Goal: Information Seeking & Learning: Learn about a topic

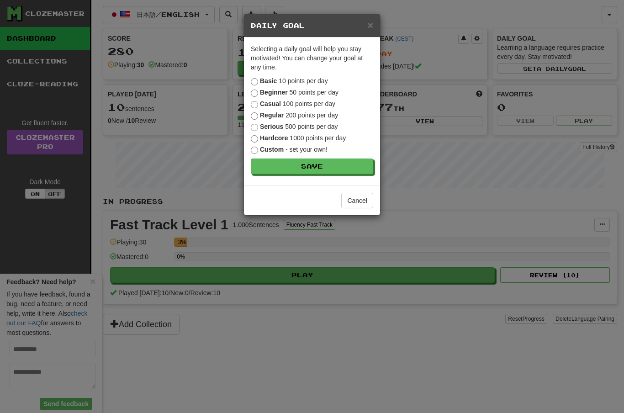
click at [357, 166] on button "Save" at bounding box center [312, 167] width 122 height 16
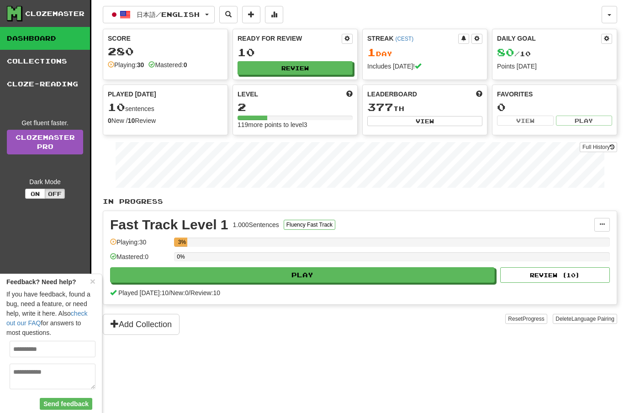
click at [279, 227] on div "1.000 Sentences" at bounding box center [256, 224] width 46 height 9
click at [335, 276] on button "Play" at bounding box center [302, 275] width 385 height 16
select select "**"
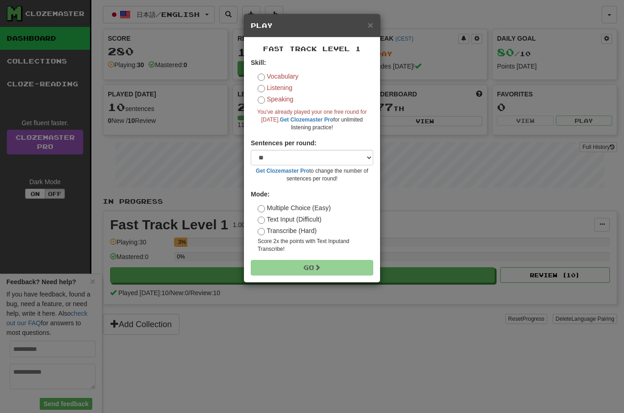
click at [265, 73] on label "Vocabulary" at bounding box center [278, 76] width 41 height 9
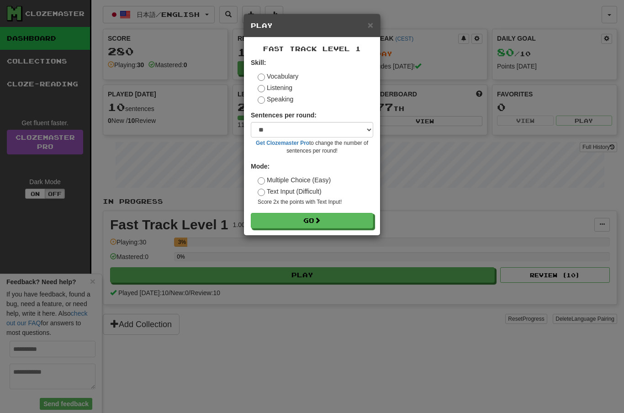
click at [354, 222] on button "Go" at bounding box center [312, 221] width 122 height 16
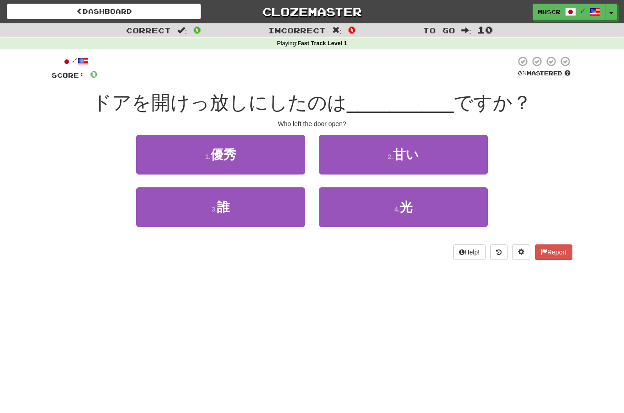
click at [455, 155] on button "2 . 甘い" at bounding box center [403, 155] width 169 height 40
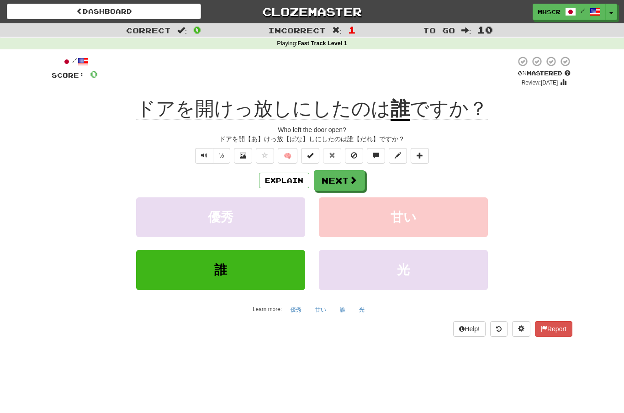
click at [204, 158] on span "Text-to-speech controls" at bounding box center [204, 155] width 6 height 6
click at [202, 157] on span "Text-to-speech controls" at bounding box center [204, 155] width 6 height 6
click at [292, 177] on button "Explain" at bounding box center [284, 181] width 50 height 16
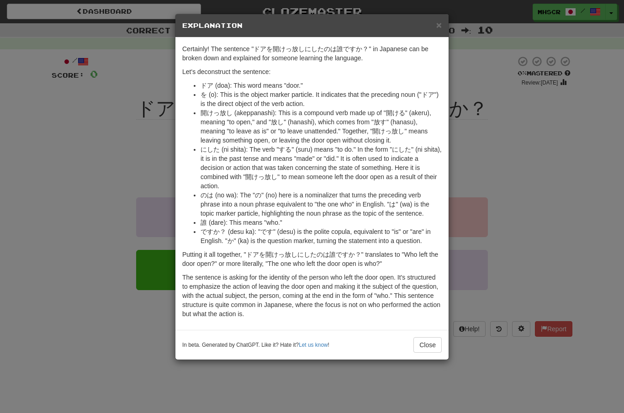
click at [424, 350] on button "Close" at bounding box center [428, 345] width 28 height 16
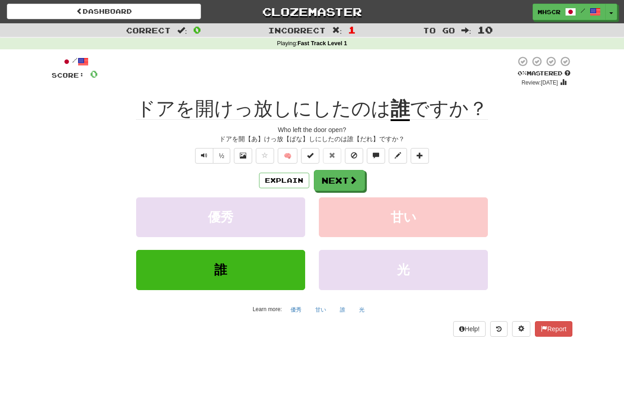
click at [237, 154] on button at bounding box center [243, 156] width 18 height 16
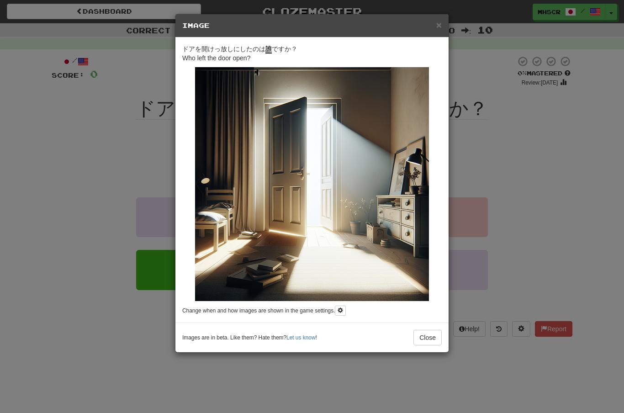
click at [426, 342] on button "Close" at bounding box center [428, 338] width 28 height 16
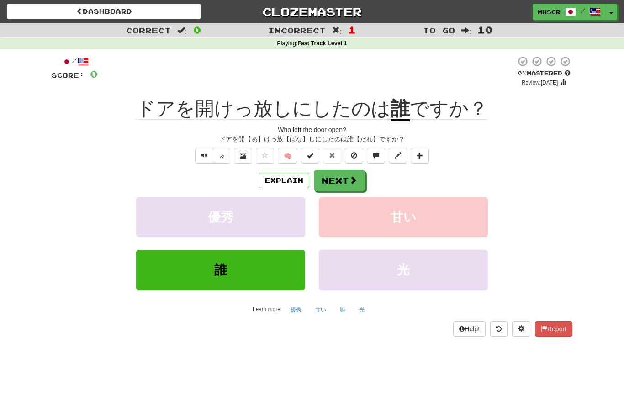
click at [354, 178] on span at bounding box center [353, 180] width 8 height 8
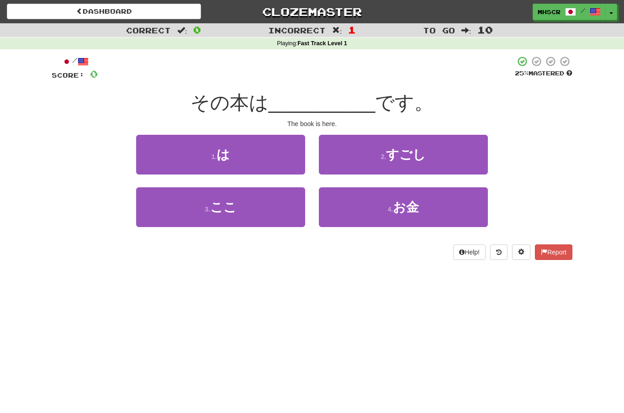
click at [264, 213] on button "3 . ここ" at bounding box center [220, 207] width 169 height 40
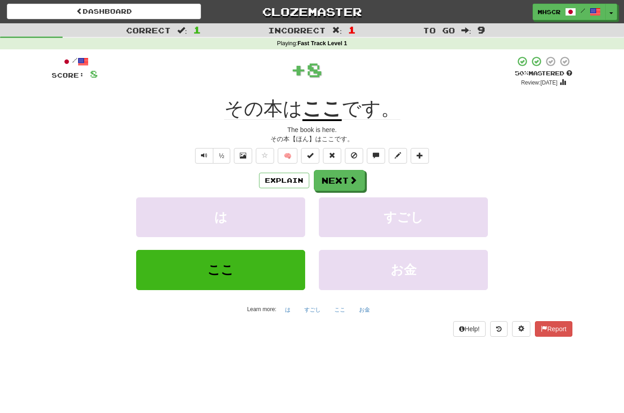
click at [354, 181] on span at bounding box center [353, 180] width 8 height 8
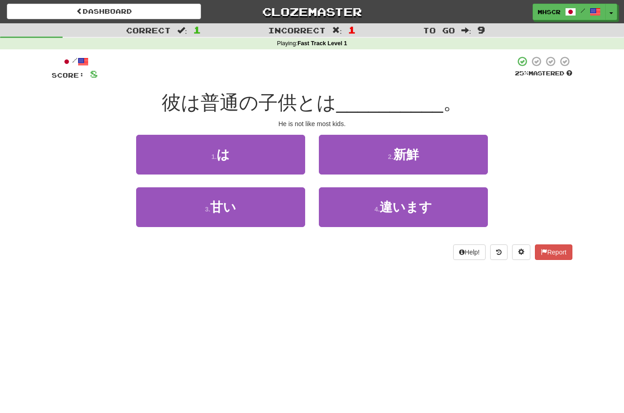
click at [436, 211] on button "4 . 違います" at bounding box center [403, 207] width 169 height 40
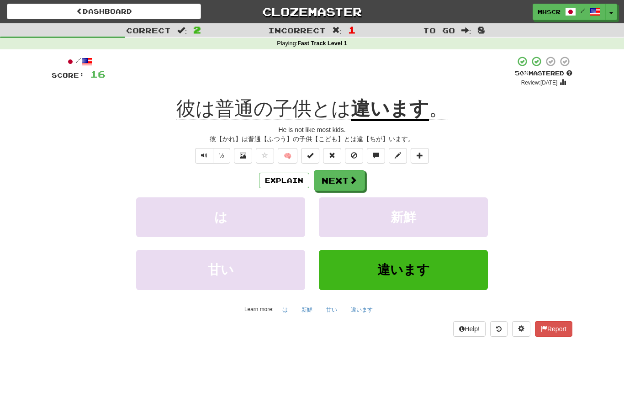
click at [210, 151] on button "Text-to-speech controls" at bounding box center [204, 156] width 18 height 16
click at [205, 154] on span "Text-to-speech controls" at bounding box center [204, 155] width 6 height 6
click at [289, 181] on button "Explain" at bounding box center [284, 181] width 50 height 16
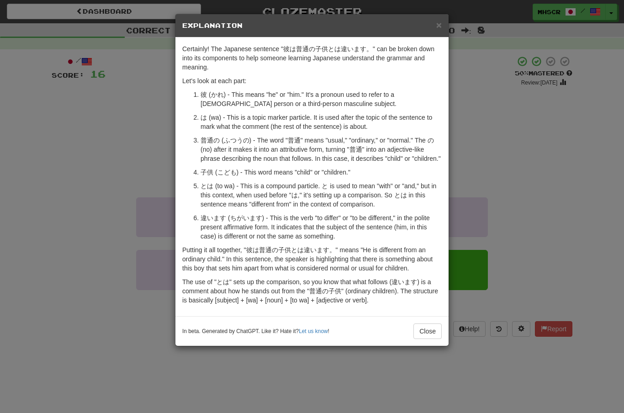
click at [425, 339] on button "Close" at bounding box center [428, 332] width 28 height 16
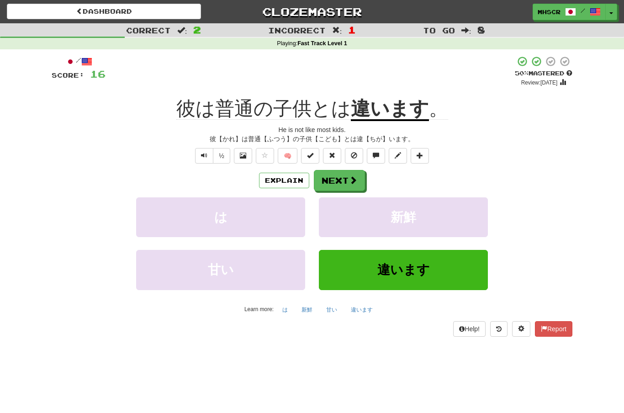
click at [356, 182] on span at bounding box center [353, 180] width 8 height 8
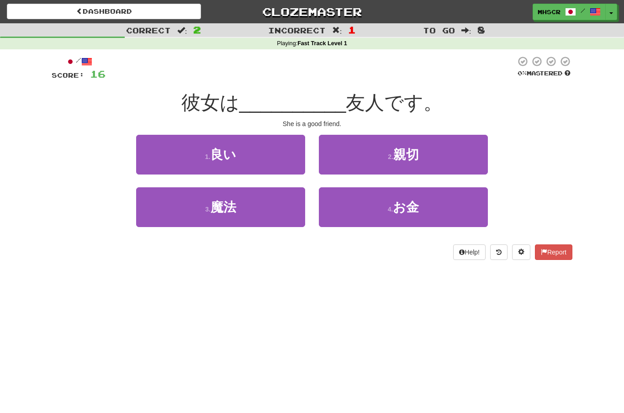
click at [278, 161] on button "1 . 良い" at bounding box center [220, 155] width 169 height 40
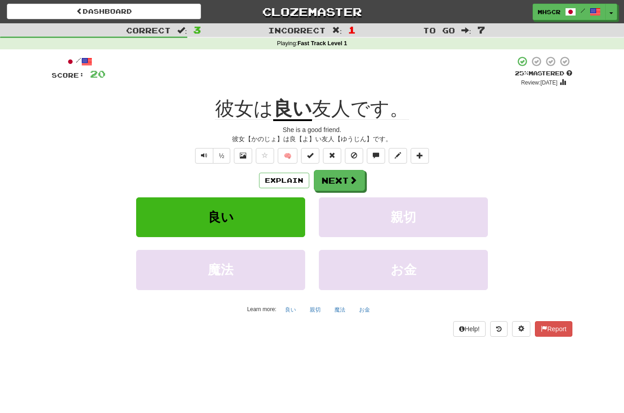
click at [288, 151] on button "🧠" at bounding box center [288, 156] width 20 height 16
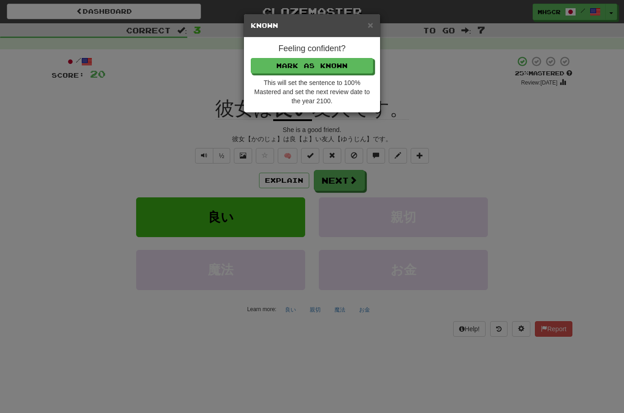
click at [368, 27] on span "×" at bounding box center [370, 25] width 5 height 11
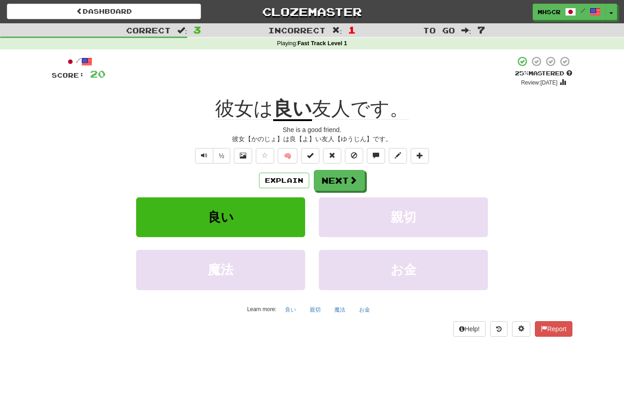
click at [453, 126] on div "She is a good friend." at bounding box center [312, 129] width 521 height 9
click at [349, 183] on span at bounding box center [353, 180] width 8 height 8
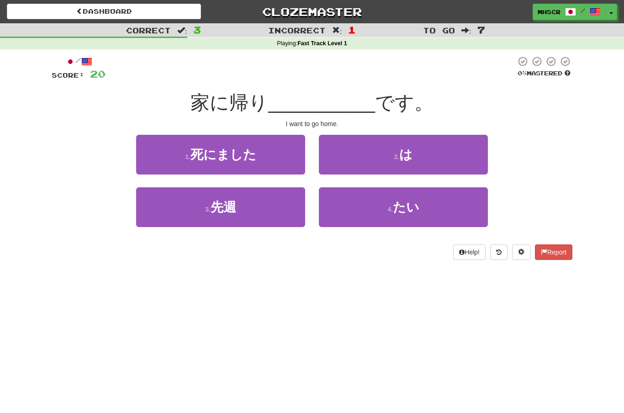
click at [439, 208] on button "4 . たい" at bounding box center [403, 207] width 169 height 40
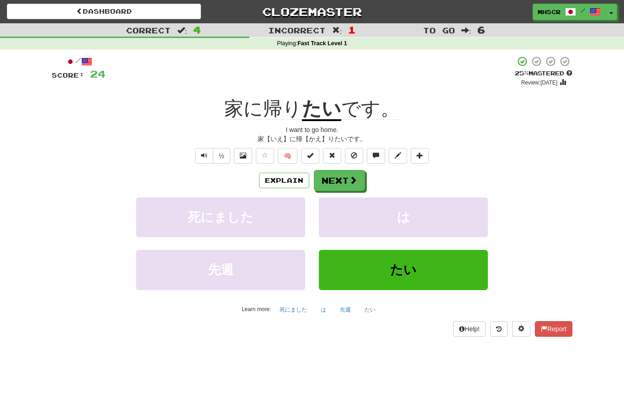
click at [349, 179] on span at bounding box center [353, 180] width 8 height 8
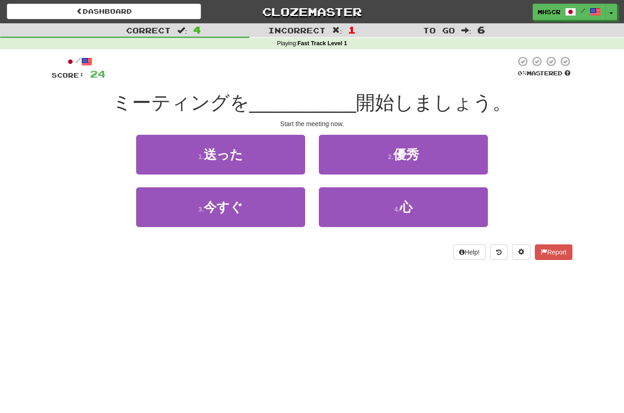
click at [275, 211] on button "3 . 今すぐ" at bounding box center [220, 207] width 169 height 40
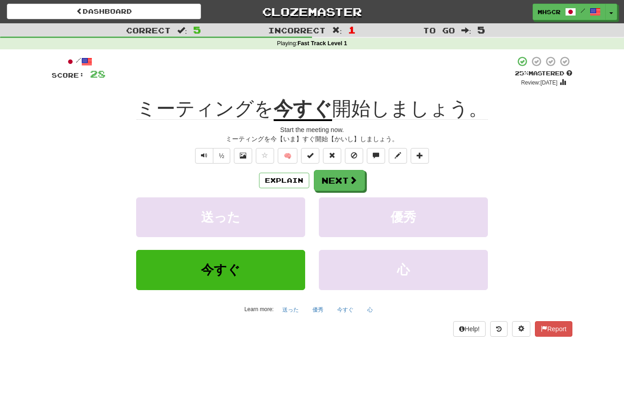
click at [209, 154] on button "Text-to-speech controls" at bounding box center [204, 156] width 18 height 16
click at [297, 180] on button "Explain" at bounding box center [284, 181] width 50 height 16
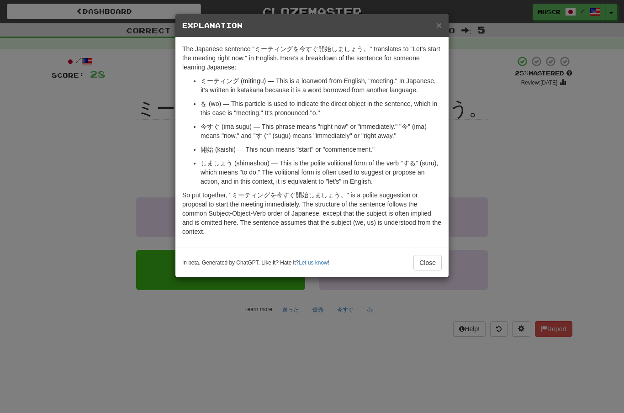
click at [431, 266] on button "Close" at bounding box center [428, 263] width 28 height 16
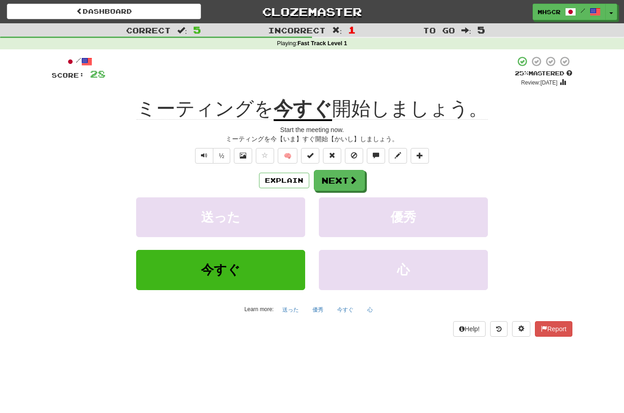
click at [355, 181] on span at bounding box center [353, 180] width 8 height 8
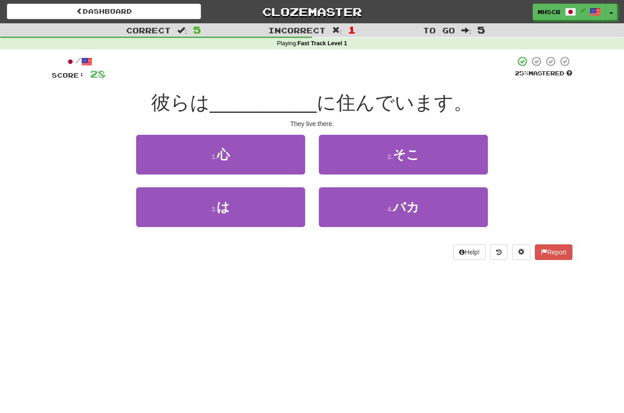
click at [433, 152] on button "2 . そこ" at bounding box center [403, 155] width 169 height 40
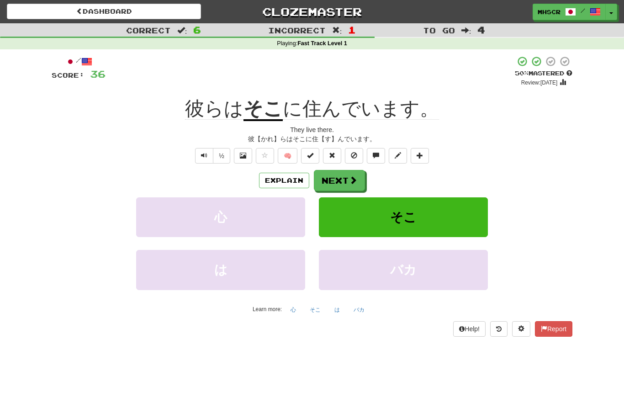
click at [357, 181] on button "Next" at bounding box center [339, 180] width 51 height 21
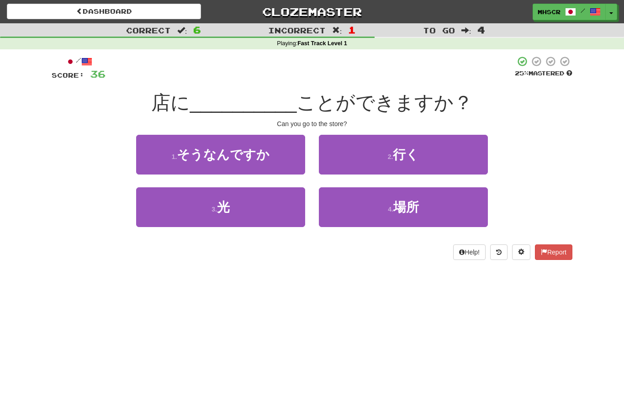
click at [433, 143] on button "2 . 行く" at bounding box center [403, 155] width 169 height 40
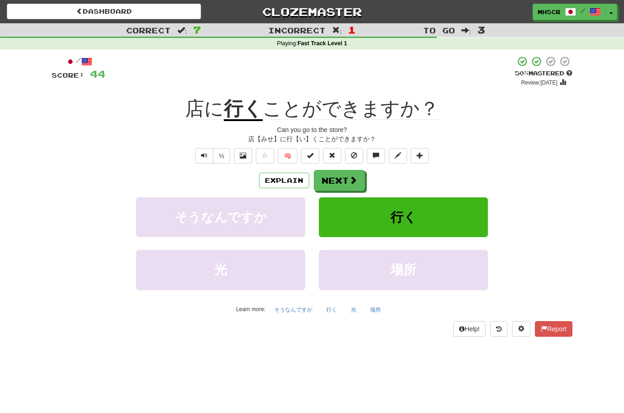
click at [246, 149] on button at bounding box center [243, 156] width 18 height 16
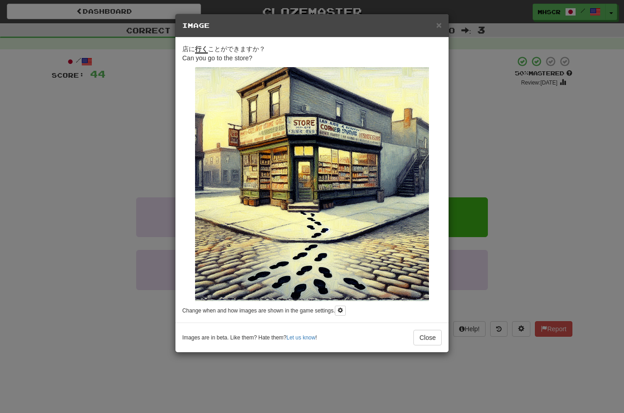
click at [429, 332] on button "Close" at bounding box center [428, 338] width 28 height 16
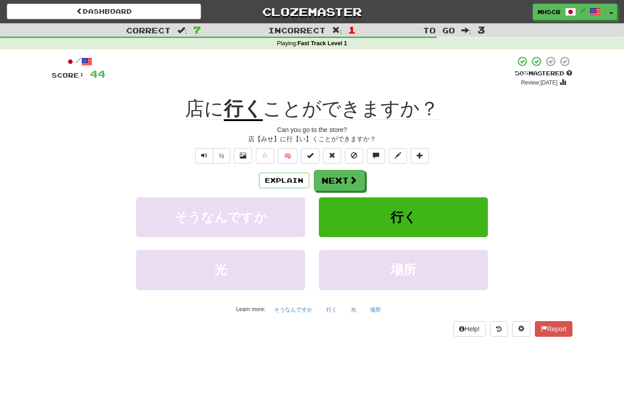
click at [288, 181] on button "Explain" at bounding box center [284, 181] width 50 height 16
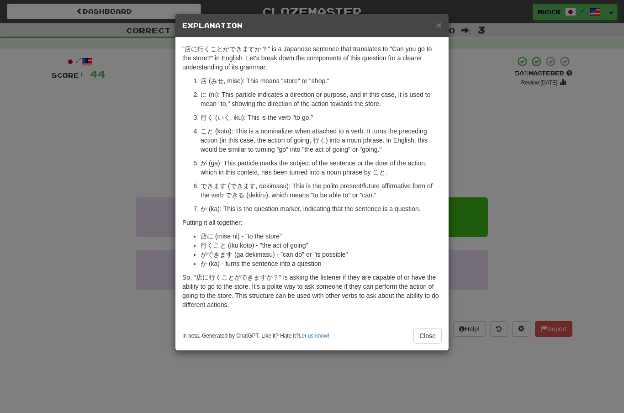
click at [429, 336] on button "Close" at bounding box center [428, 336] width 28 height 16
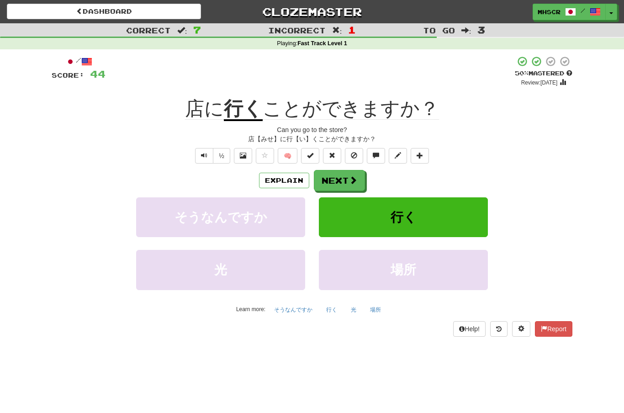
click at [354, 183] on span at bounding box center [353, 180] width 8 height 8
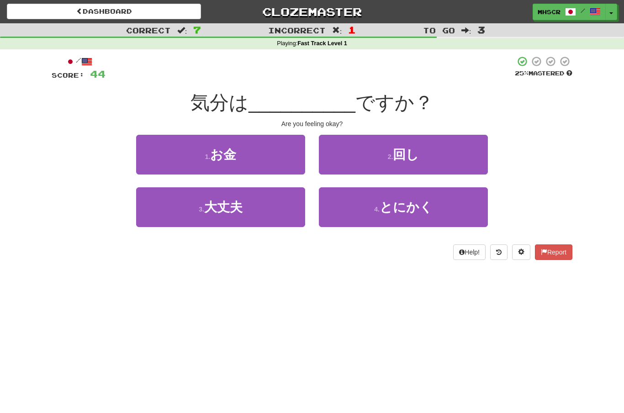
click at [282, 213] on button "3 . 大丈夫" at bounding box center [220, 207] width 169 height 40
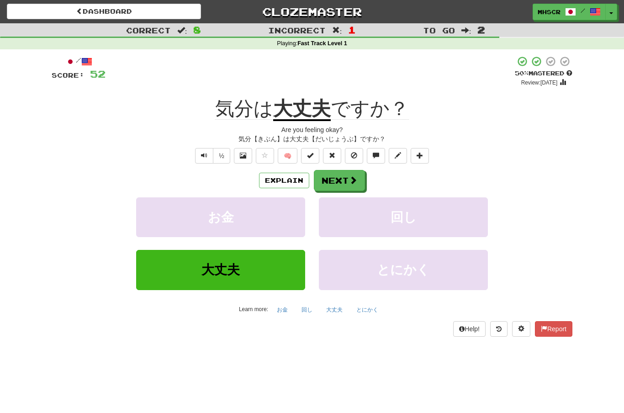
click at [288, 182] on button "Explain" at bounding box center [284, 181] width 50 height 16
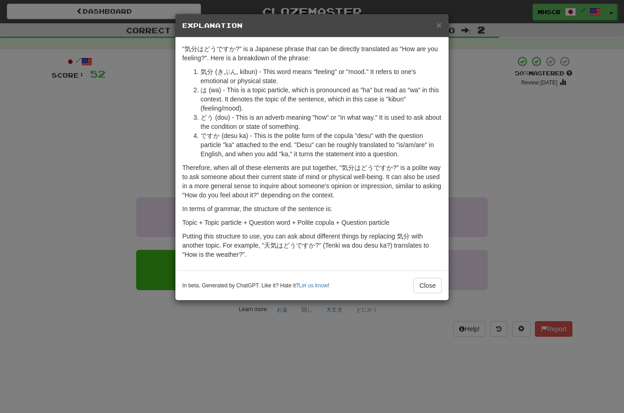
click at [428, 286] on button "Close" at bounding box center [428, 286] width 28 height 16
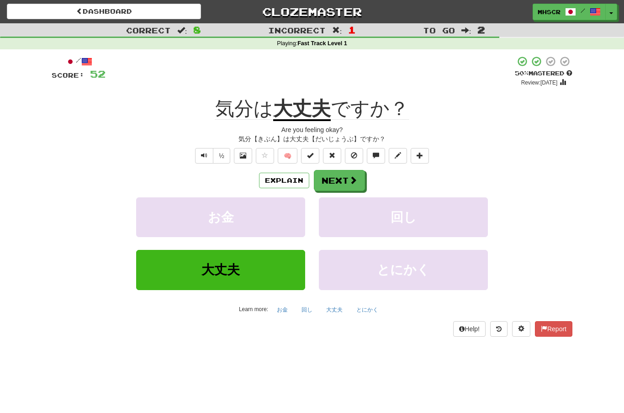
click at [208, 153] on button "Text-to-speech controls" at bounding box center [204, 156] width 18 height 16
click at [287, 181] on button "Explain" at bounding box center [284, 181] width 50 height 16
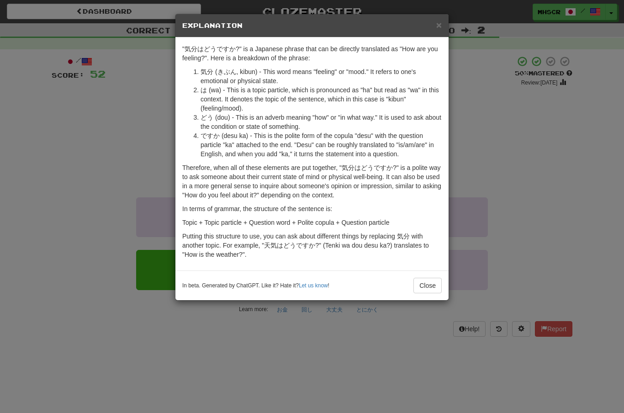
click at [436, 26] on span "×" at bounding box center [438, 25] width 5 height 11
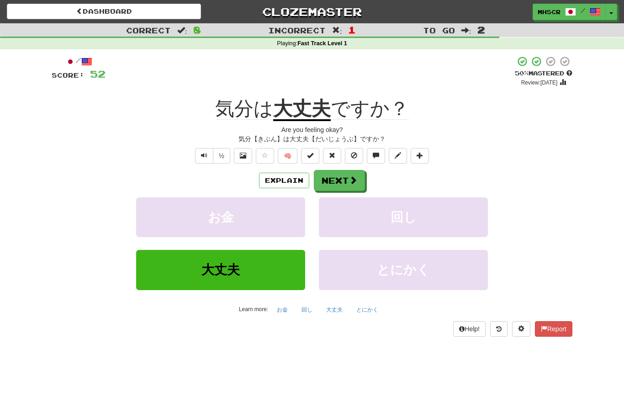
click at [351, 181] on span at bounding box center [353, 180] width 8 height 8
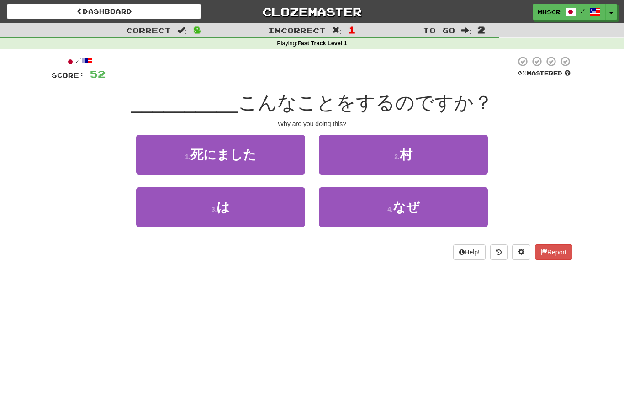
click at [425, 205] on button "4 . なぜ" at bounding box center [403, 207] width 169 height 40
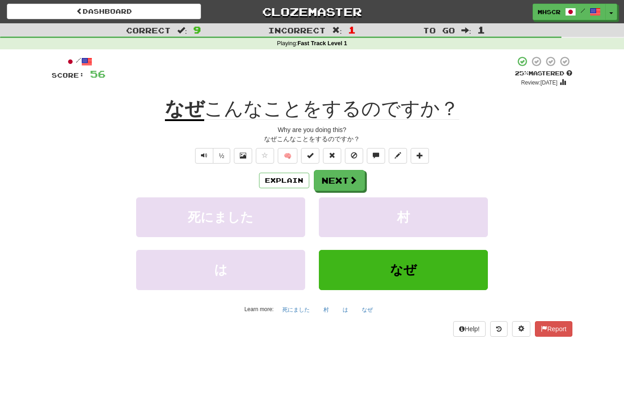
click at [245, 154] on span at bounding box center [243, 155] width 6 height 6
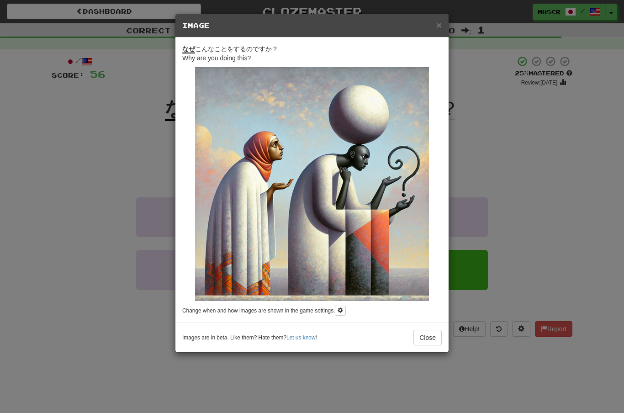
click at [428, 337] on button "Close" at bounding box center [428, 338] width 28 height 16
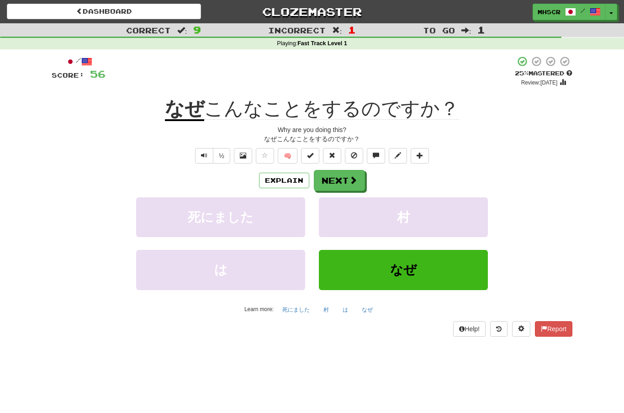
click at [290, 181] on button "Explain" at bounding box center [284, 181] width 50 height 16
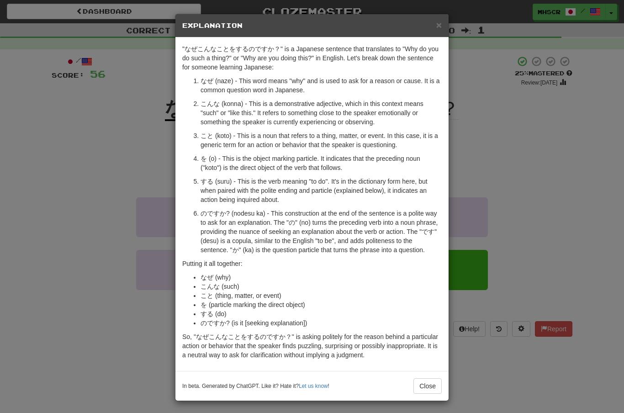
click at [426, 389] on button "Close" at bounding box center [428, 386] width 28 height 16
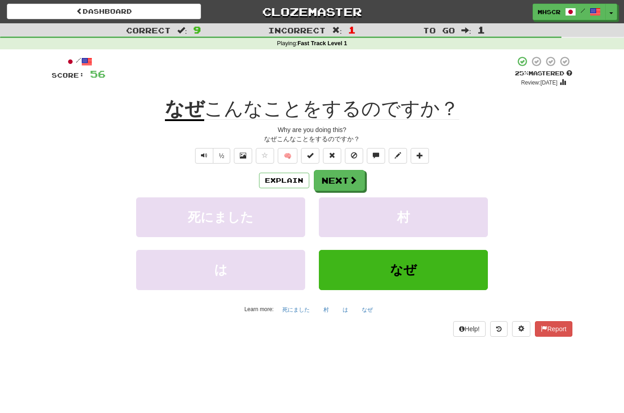
click at [349, 184] on button "Next" at bounding box center [339, 180] width 51 height 21
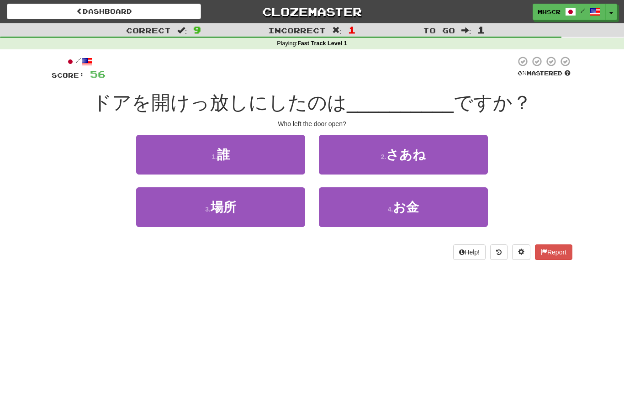
click at [261, 159] on button "1 . 誰" at bounding box center [220, 155] width 169 height 40
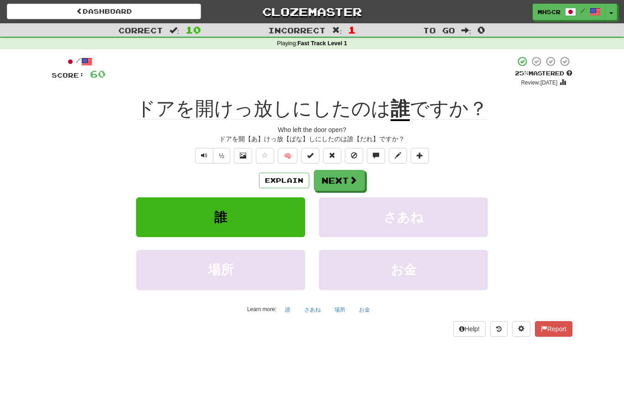
click at [356, 173] on button "Next" at bounding box center [339, 180] width 51 height 21
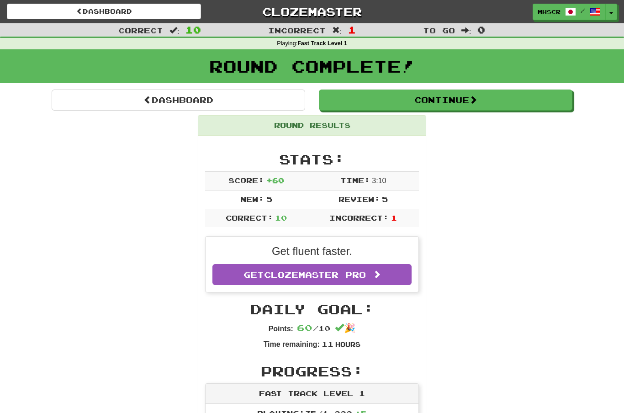
click at [499, 101] on button "Continue" at bounding box center [446, 100] width 254 height 21
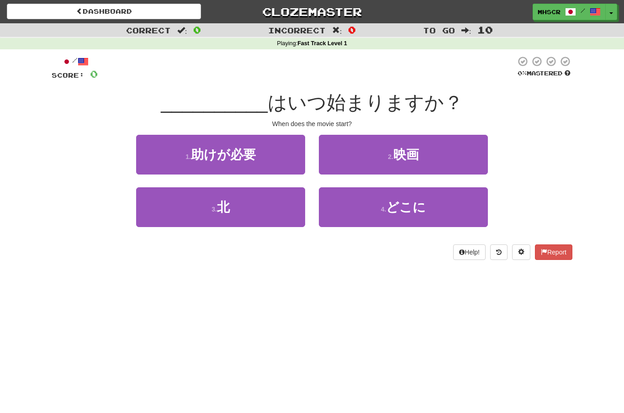
click at [440, 154] on button "2 . 映画" at bounding box center [403, 155] width 169 height 40
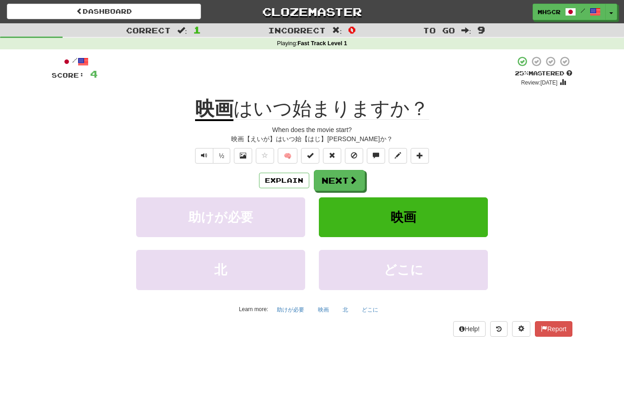
click at [246, 150] on button at bounding box center [243, 156] width 18 height 16
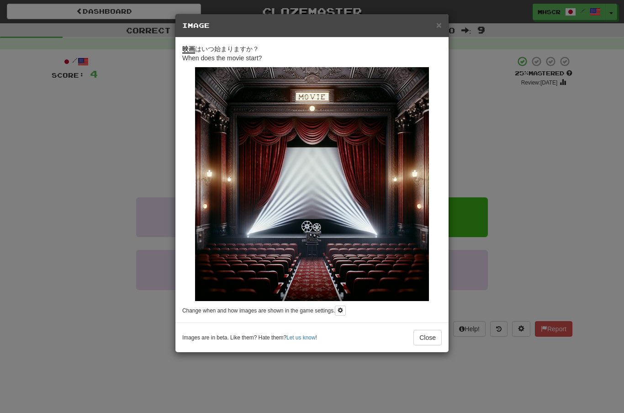
click at [433, 339] on button "Close" at bounding box center [428, 338] width 28 height 16
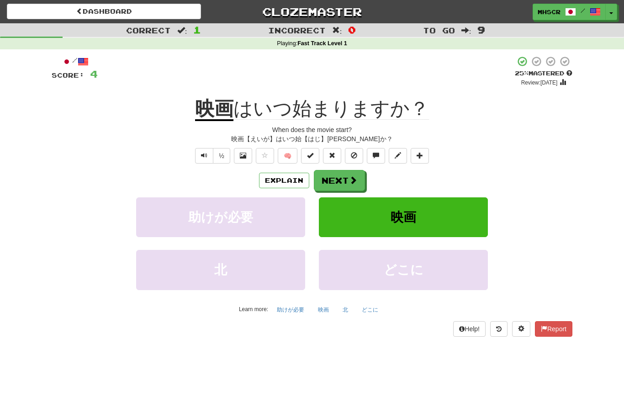
click at [352, 179] on span at bounding box center [353, 180] width 8 height 8
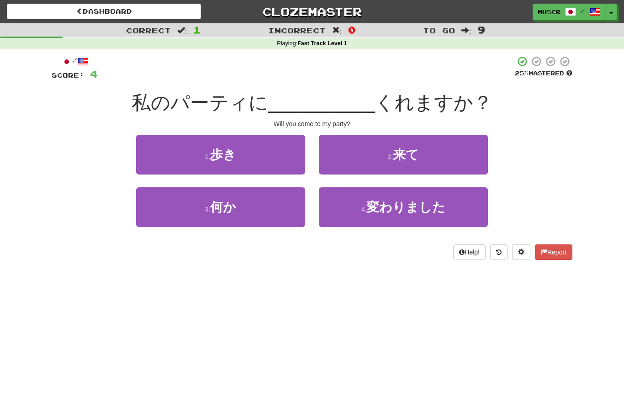
click at [447, 154] on button "2 . 来て" at bounding box center [403, 155] width 169 height 40
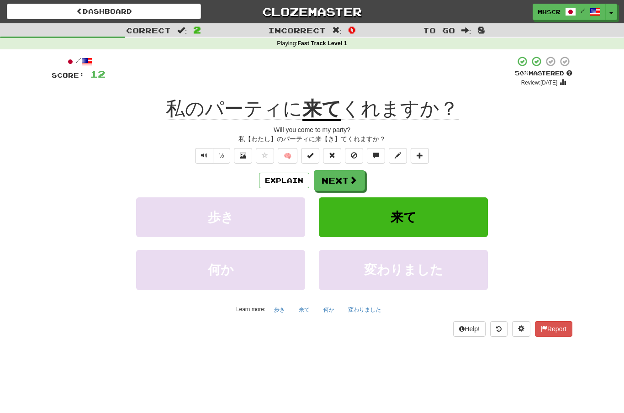
click at [244, 152] on span at bounding box center [243, 155] width 6 height 6
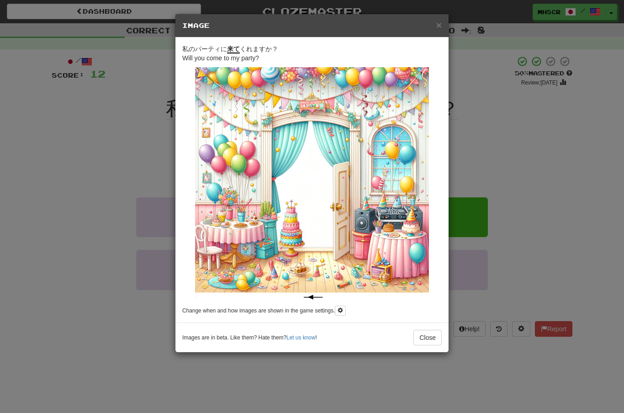
click at [427, 341] on button "Close" at bounding box center [428, 338] width 28 height 16
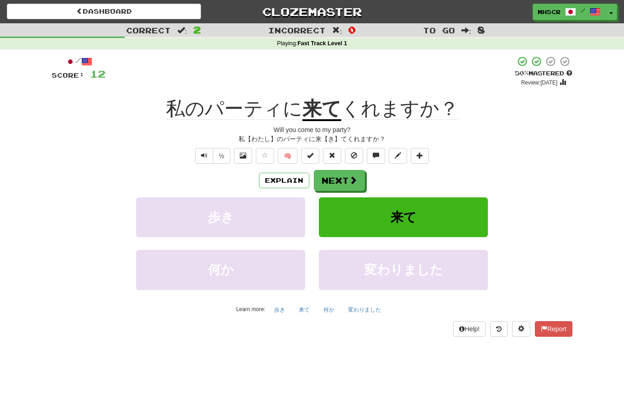
click at [289, 176] on button "Explain" at bounding box center [284, 181] width 50 height 16
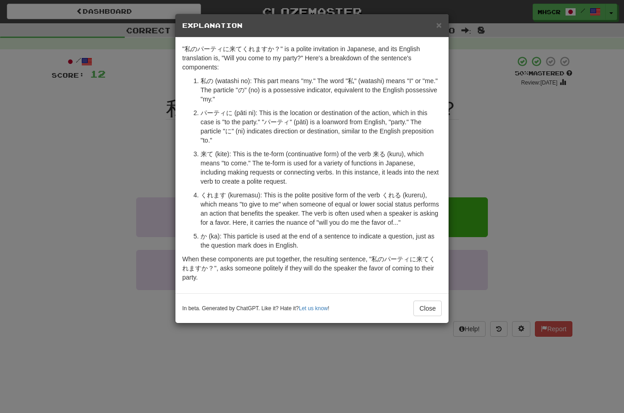
click at [431, 310] on button "Close" at bounding box center [428, 309] width 28 height 16
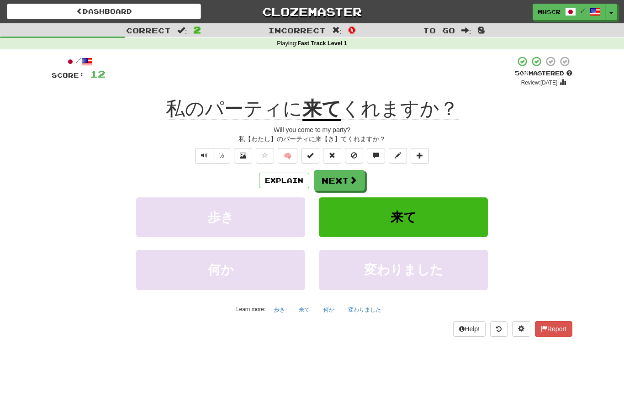
click at [349, 181] on span at bounding box center [353, 180] width 8 height 8
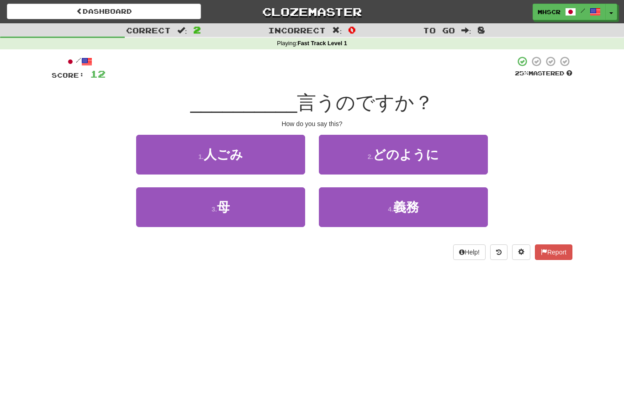
click at [459, 159] on button "2 . どのように" at bounding box center [403, 155] width 169 height 40
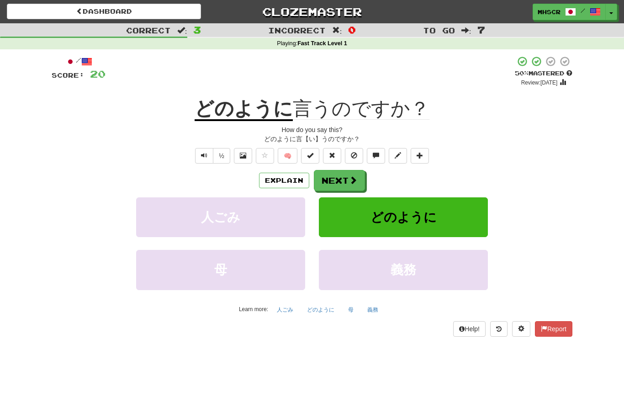
click at [247, 154] on button at bounding box center [243, 156] width 18 height 16
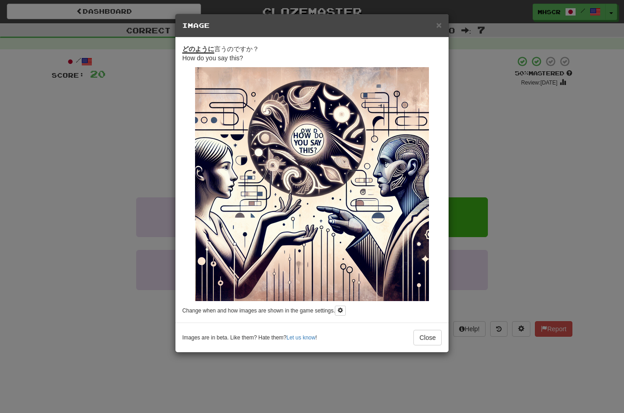
click at [421, 341] on button "Close" at bounding box center [428, 338] width 28 height 16
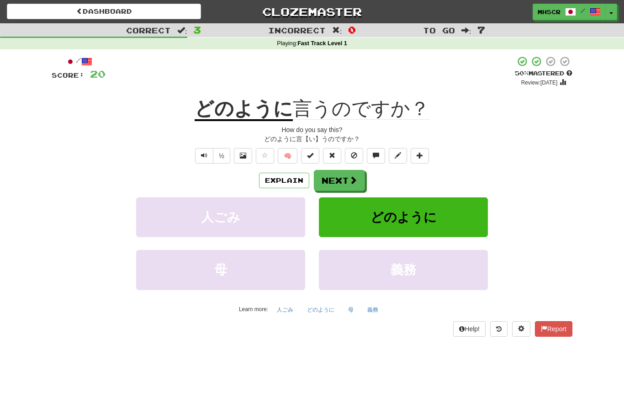
click at [294, 178] on button "Explain" at bounding box center [284, 181] width 50 height 16
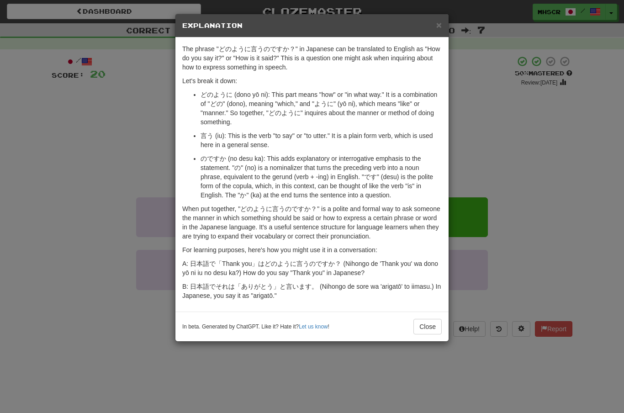
click at [426, 334] on button "Close" at bounding box center [428, 327] width 28 height 16
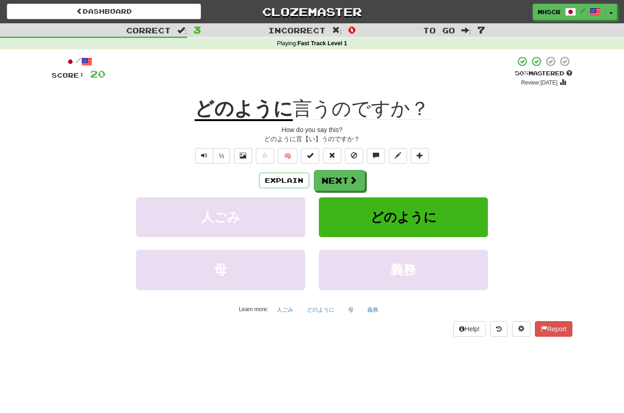
click at [349, 178] on span at bounding box center [353, 180] width 8 height 8
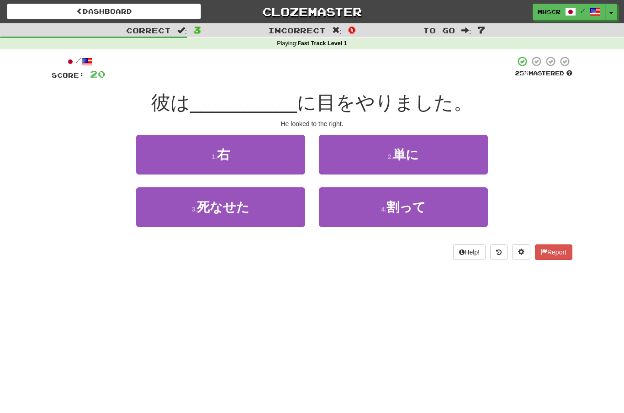
click at [263, 161] on button "1 . 右" at bounding box center [220, 155] width 169 height 40
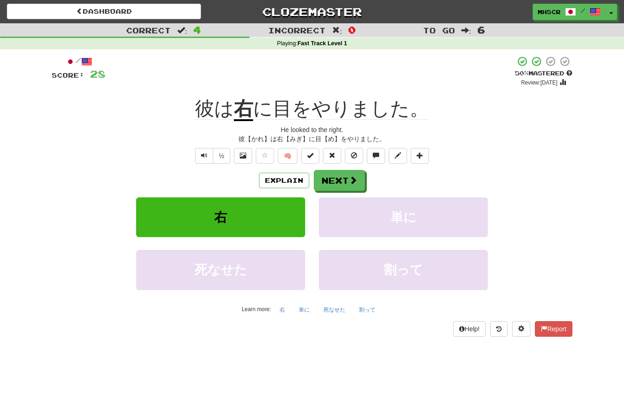
click at [282, 167] on div "/ Score: 28 + 8 50 % Mastered Review: 2025-08-26 彼は 右 に目をやりました。 He looked to th…" at bounding box center [312, 196] width 521 height 281
click at [298, 182] on button "Explain" at bounding box center [284, 181] width 50 height 16
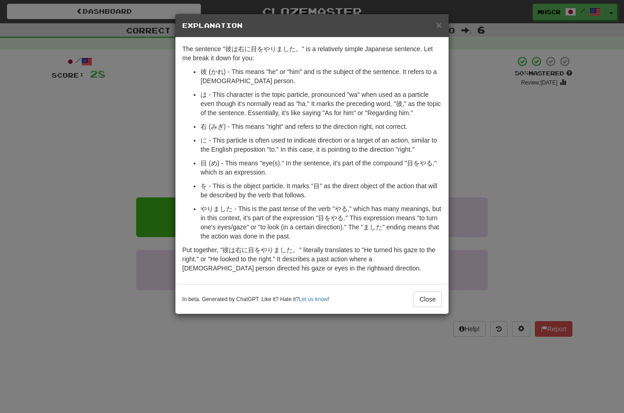
click at [433, 306] on button "Close" at bounding box center [428, 300] width 28 height 16
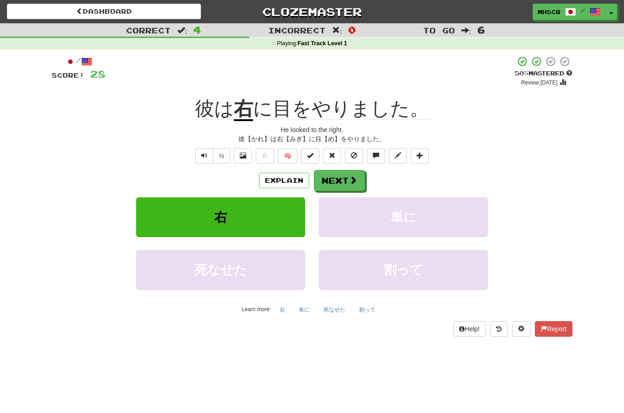
click at [205, 157] on span "Text-to-speech controls" at bounding box center [204, 155] width 6 height 6
click at [345, 178] on button "Next" at bounding box center [339, 180] width 51 height 21
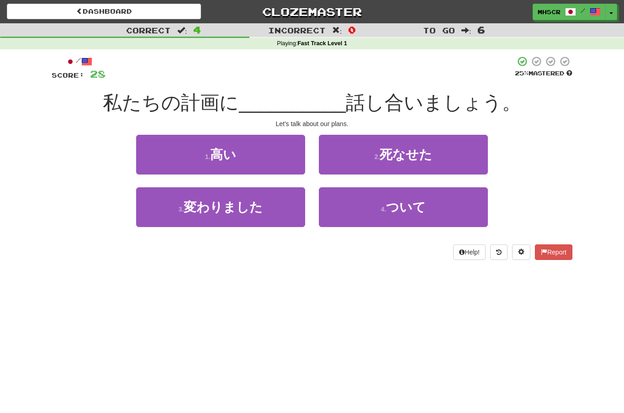
click at [209, 107] on span "私たちの計画に" at bounding box center [171, 102] width 136 height 21
click at [447, 212] on button "4 . ついて" at bounding box center [403, 207] width 169 height 40
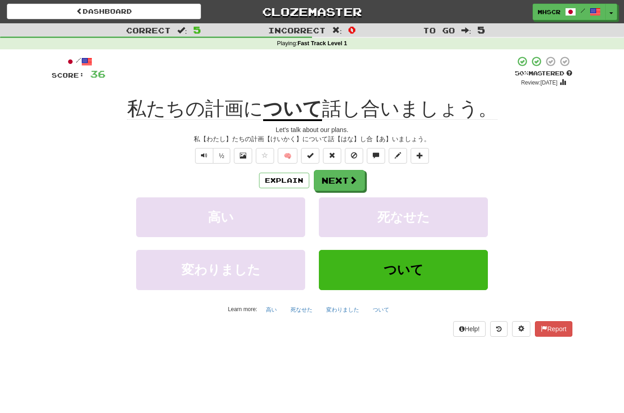
click at [200, 161] on button "Text-to-speech controls" at bounding box center [204, 156] width 18 height 16
click at [204, 152] on span "Text-to-speech controls" at bounding box center [204, 155] width 6 height 6
click at [292, 180] on button "Explain" at bounding box center [284, 181] width 50 height 16
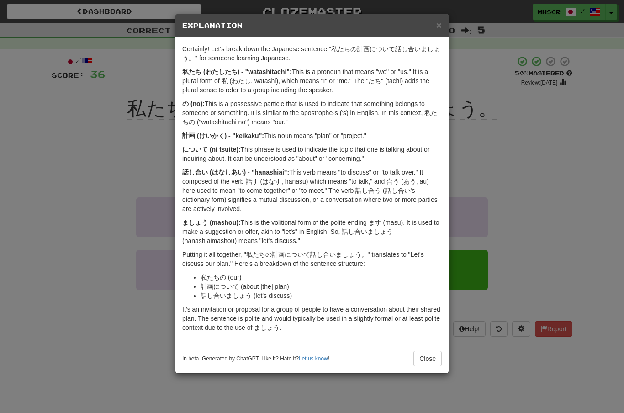
click at [433, 361] on button "Close" at bounding box center [428, 359] width 28 height 16
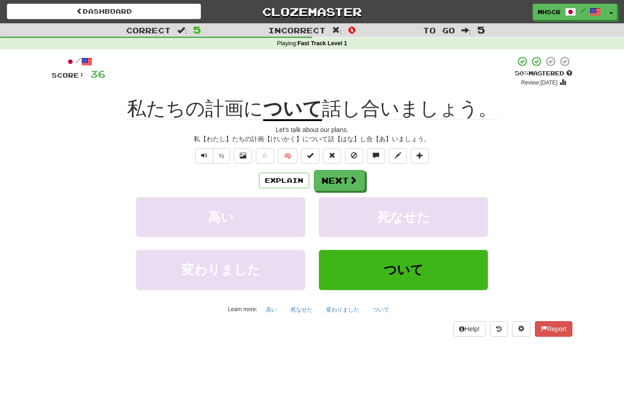
click at [351, 179] on span at bounding box center [353, 180] width 8 height 8
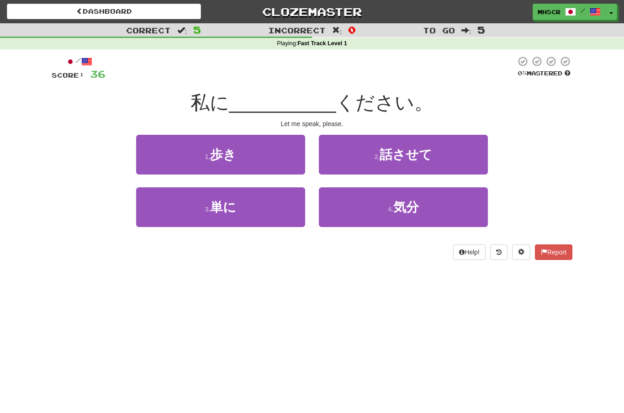
click at [445, 147] on button "2 . 話させて" at bounding box center [403, 155] width 169 height 40
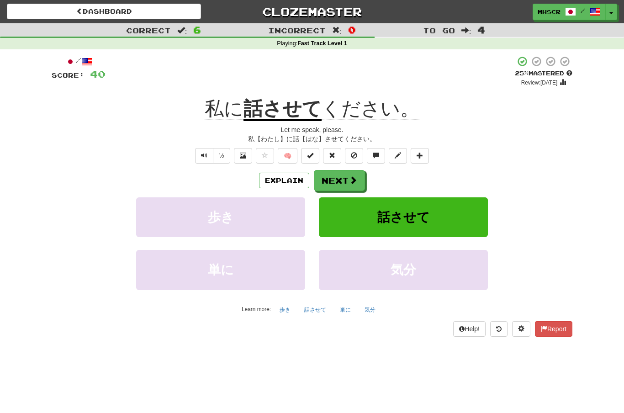
click at [244, 153] on span at bounding box center [243, 155] width 6 height 6
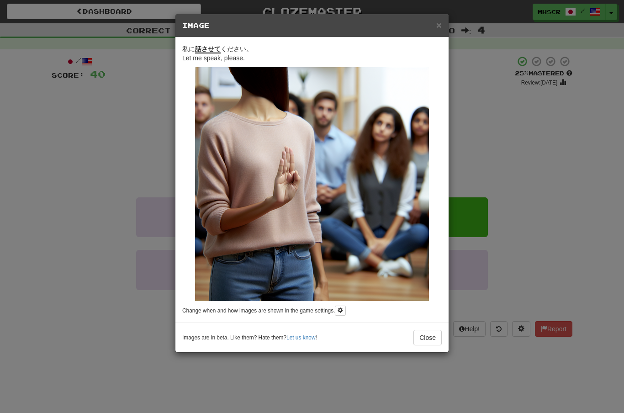
click at [430, 342] on button "Close" at bounding box center [428, 338] width 28 height 16
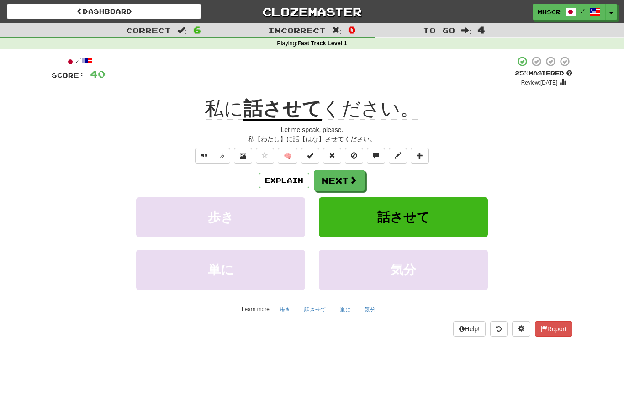
click at [293, 185] on button "Explain" at bounding box center [284, 181] width 50 height 16
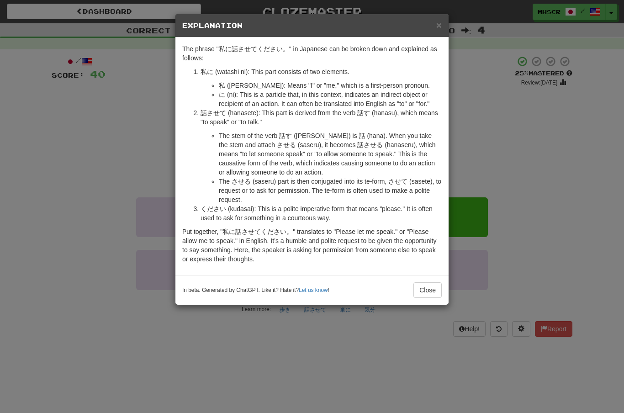
click at [438, 289] on button "Close" at bounding box center [428, 290] width 28 height 16
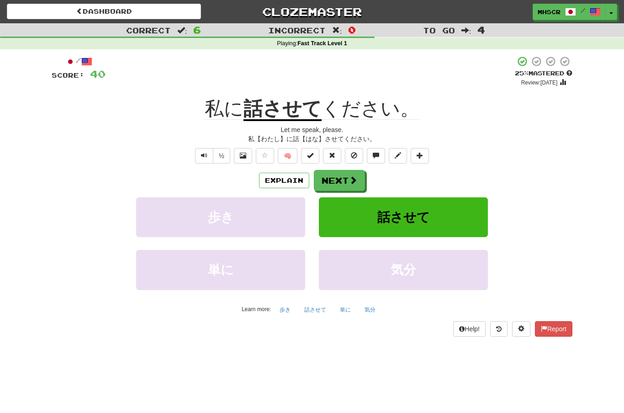
click at [241, 154] on span at bounding box center [243, 155] width 6 height 6
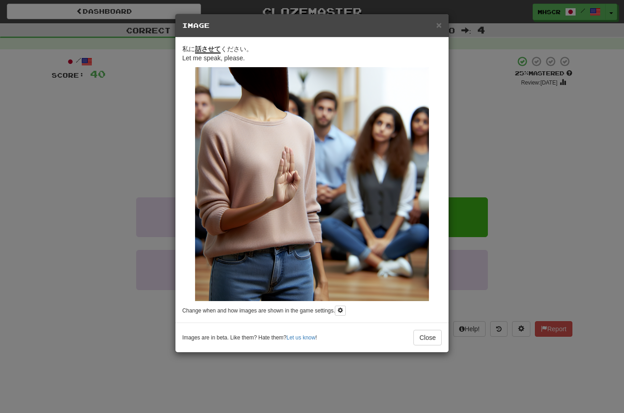
click at [426, 335] on button "Close" at bounding box center [428, 338] width 28 height 16
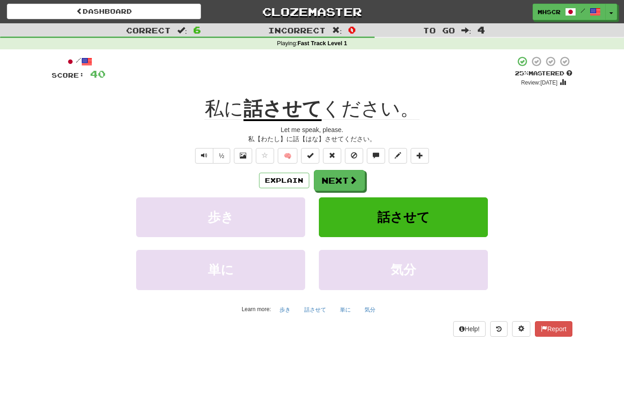
click at [349, 179] on span at bounding box center [353, 180] width 8 height 8
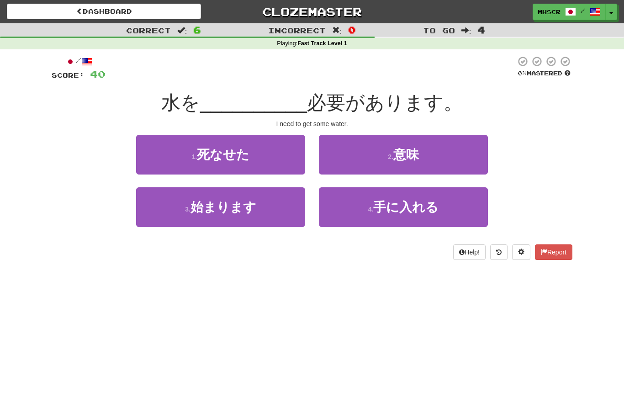
click at [439, 207] on button "4 . 手に入れる" at bounding box center [403, 207] width 169 height 40
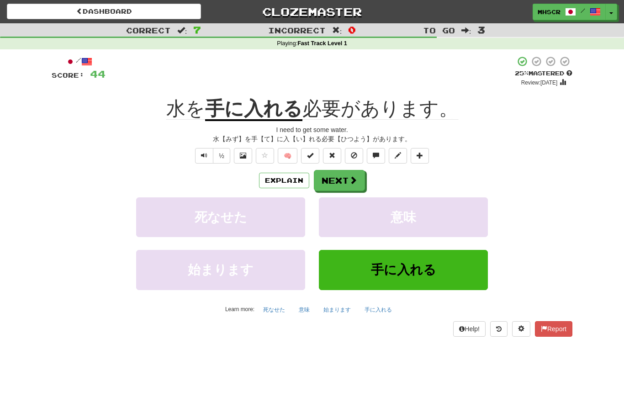
click at [279, 180] on button "Explain" at bounding box center [284, 181] width 50 height 16
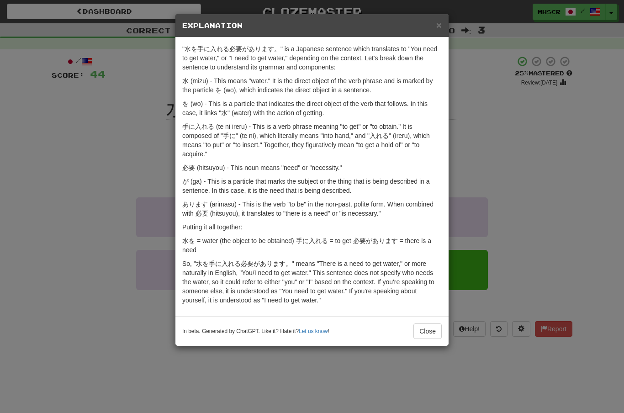
click at [432, 331] on button "Close" at bounding box center [428, 332] width 28 height 16
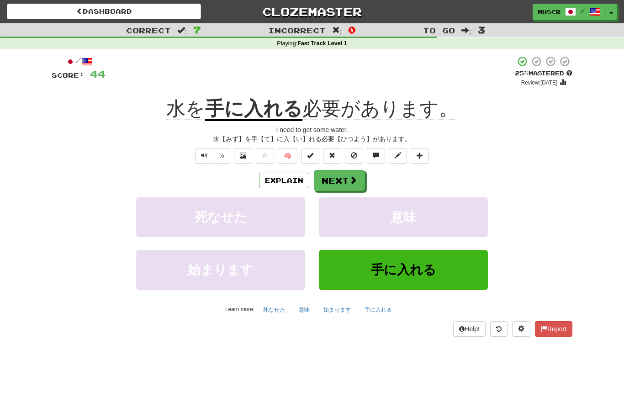
click at [343, 179] on button "Next" at bounding box center [339, 180] width 51 height 21
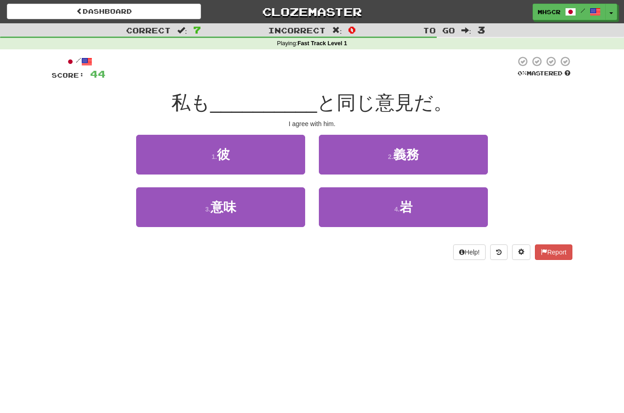
click at [267, 157] on button "1 . 彼" at bounding box center [220, 155] width 169 height 40
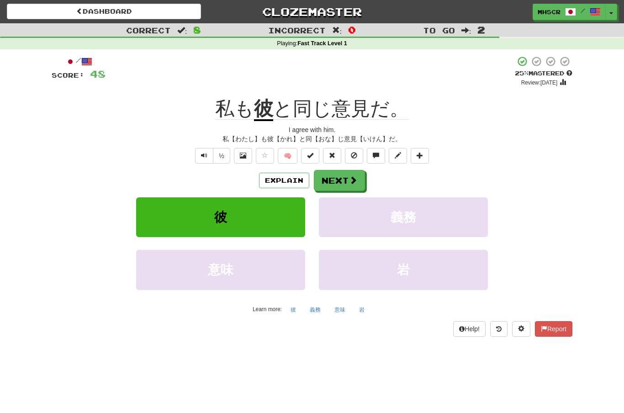
click at [294, 178] on button "Explain" at bounding box center [284, 181] width 50 height 16
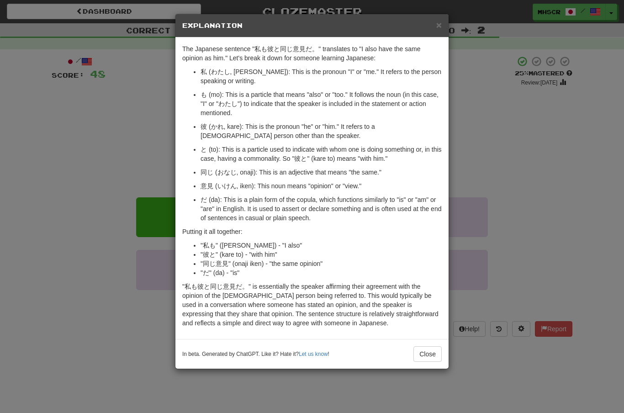
click at [437, 27] on span "×" at bounding box center [438, 25] width 5 height 11
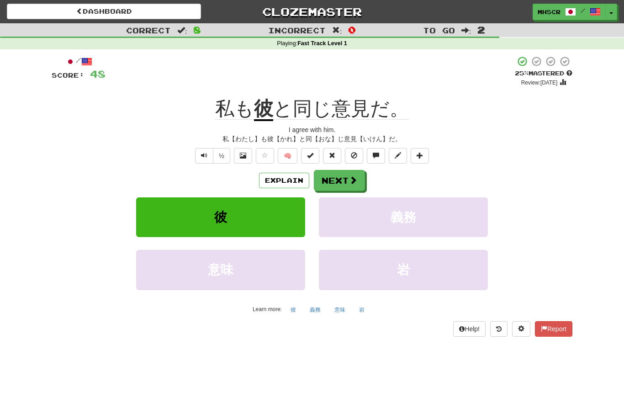
click at [202, 152] on span "Text-to-speech controls" at bounding box center [204, 155] width 6 height 6
click at [352, 178] on span at bounding box center [353, 180] width 8 height 8
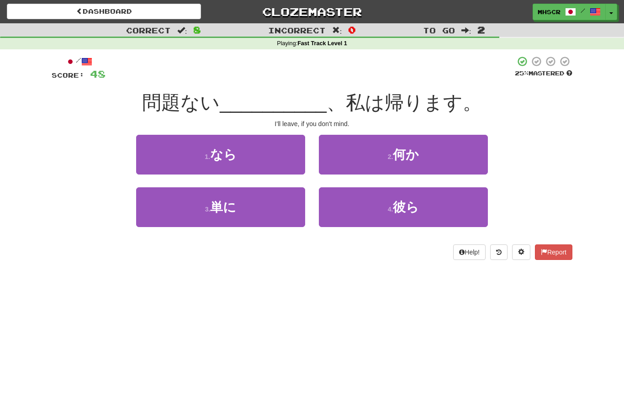
click at [424, 211] on button "4 . 彼ら" at bounding box center [403, 207] width 169 height 40
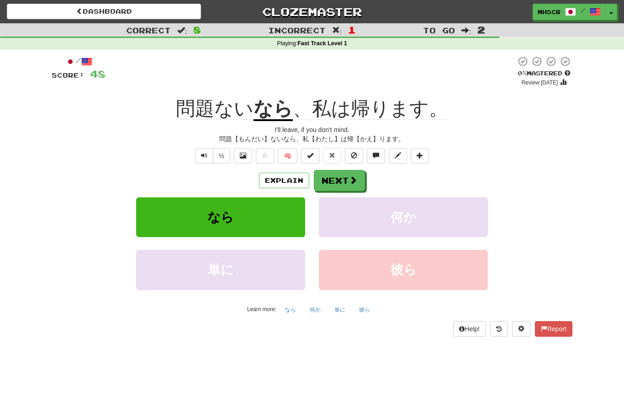
click at [295, 183] on button "Explain" at bounding box center [284, 181] width 50 height 16
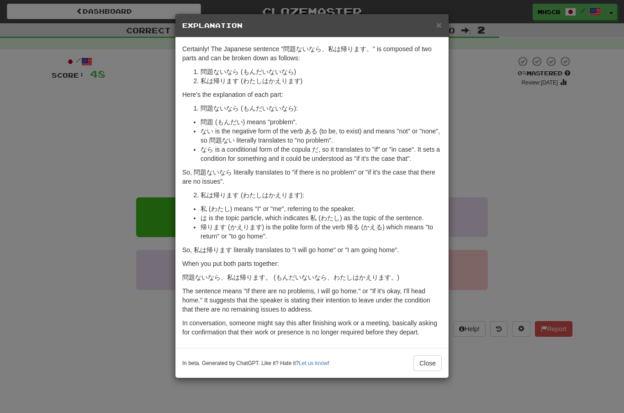
click at [431, 367] on button "Close" at bounding box center [428, 364] width 28 height 16
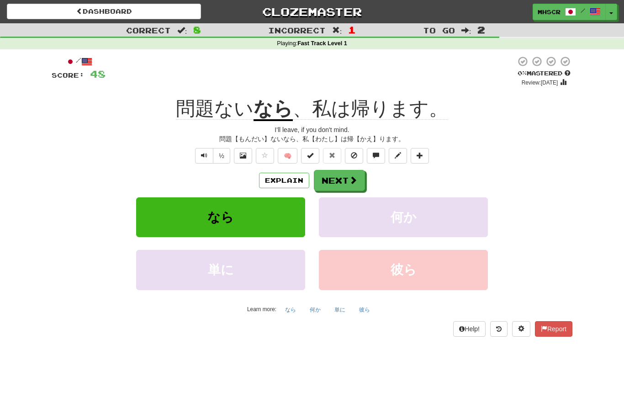
click at [350, 184] on span at bounding box center [353, 180] width 8 height 8
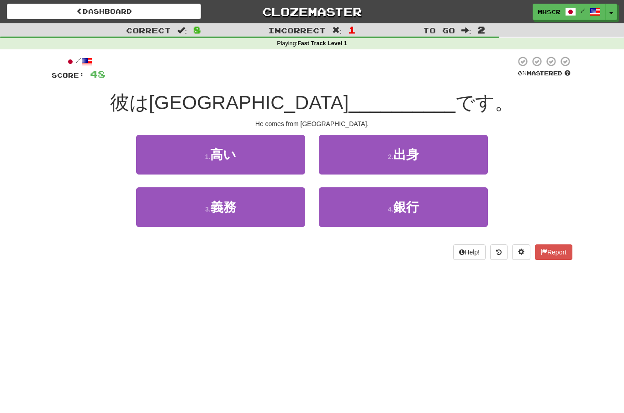
click at [267, 208] on button "3 . 義務" at bounding box center [220, 207] width 169 height 40
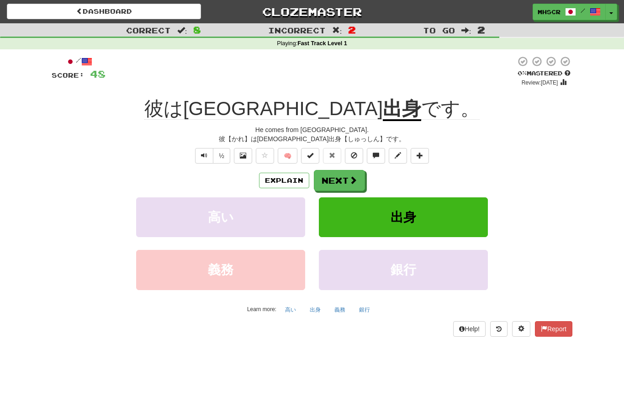
click at [353, 178] on span at bounding box center [353, 180] width 8 height 8
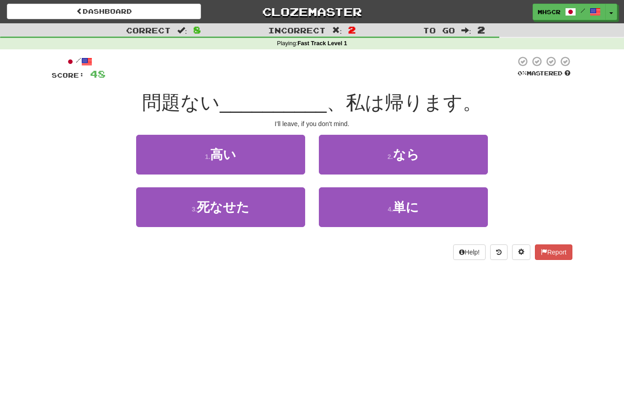
click at [440, 154] on button "2 . なら" at bounding box center [403, 155] width 169 height 40
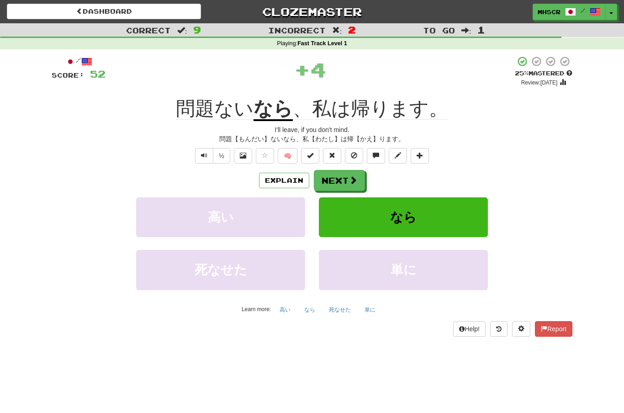
click at [354, 181] on span at bounding box center [353, 180] width 8 height 8
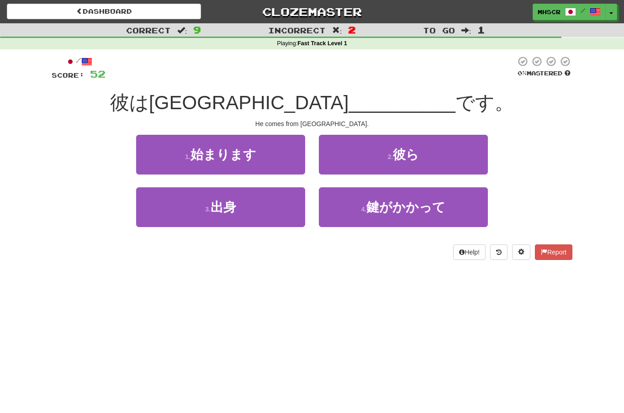
click at [286, 198] on button "3 . 出身" at bounding box center [220, 207] width 169 height 40
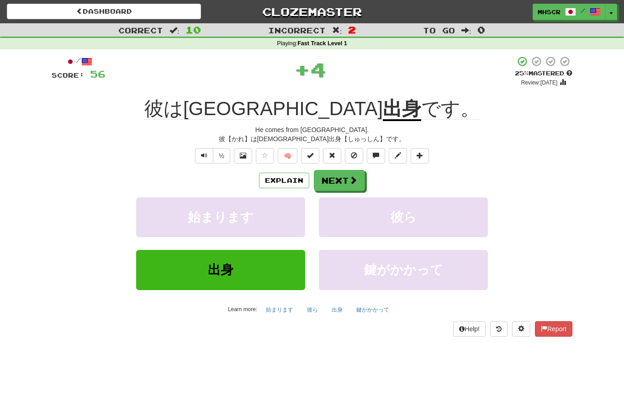
click at [356, 176] on span at bounding box center [353, 180] width 8 height 8
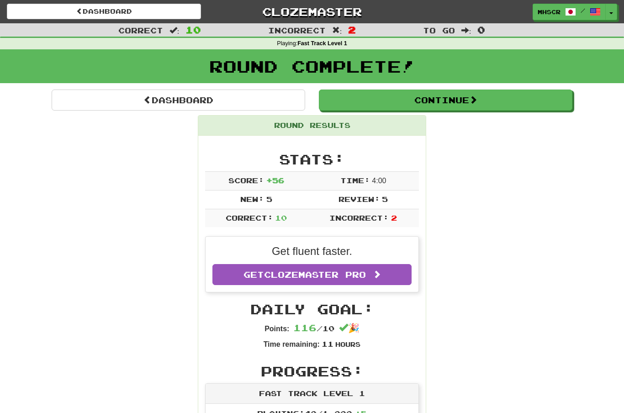
click at [174, 101] on link "Dashboard" at bounding box center [179, 100] width 254 height 21
